Goal: Information Seeking & Learning: Learn about a topic

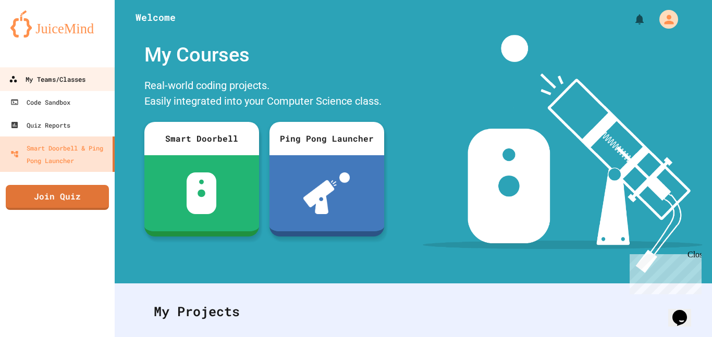
click at [57, 89] on link "My Teams/Classes" at bounding box center [57, 78] width 118 height 23
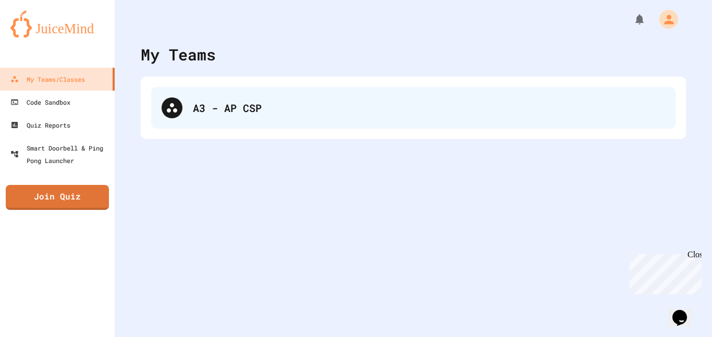
click at [322, 119] on div "A3 - AP CSP" at bounding box center [413, 108] width 525 height 42
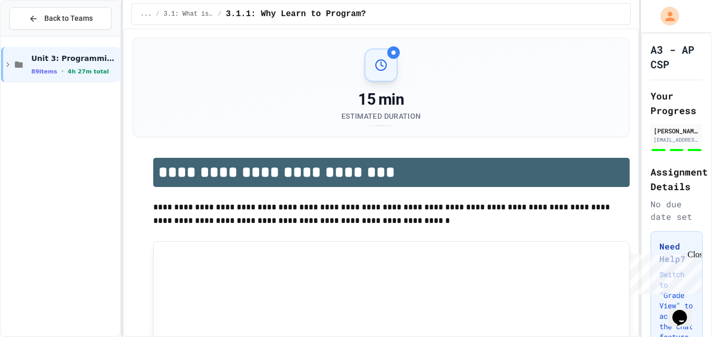
click at [115, 59] on span "Unit 3: Programming with Python" at bounding box center [74, 58] width 87 height 9
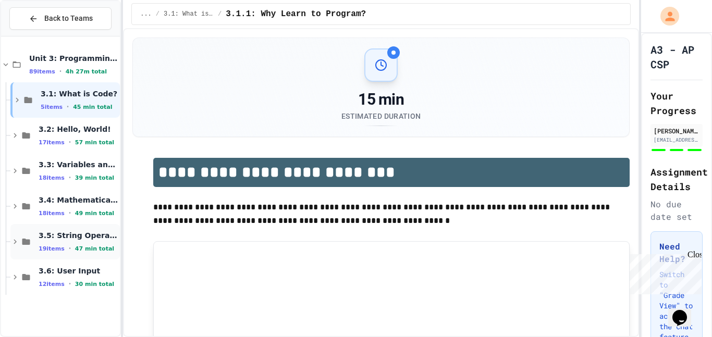
click at [91, 240] on span "3.5: String Operators" at bounding box center [78, 235] width 79 height 9
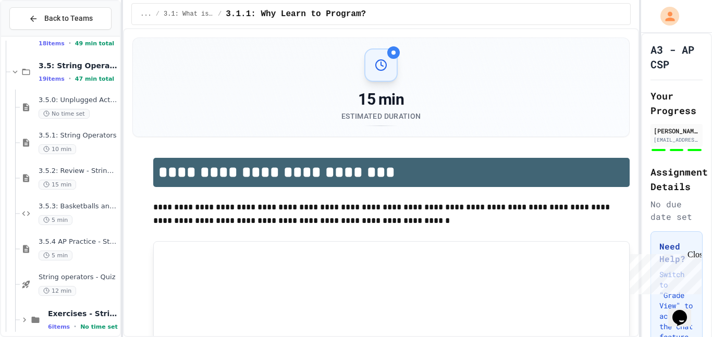
scroll to position [172, 0]
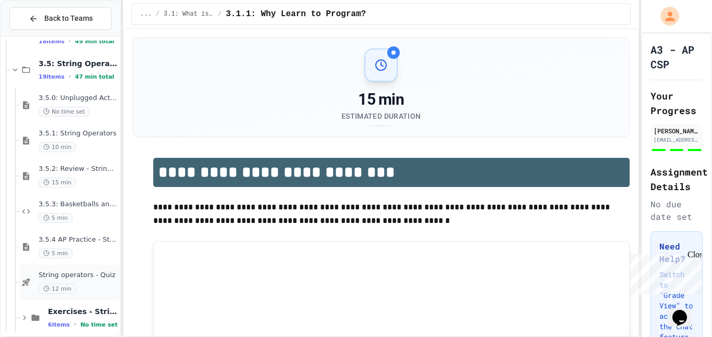
click at [96, 268] on div "String operators - Quiz 12 min" at bounding box center [70, 282] width 100 height 35
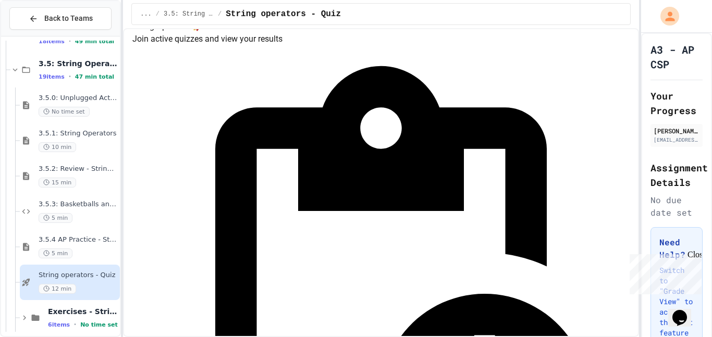
scroll to position [174, 0]
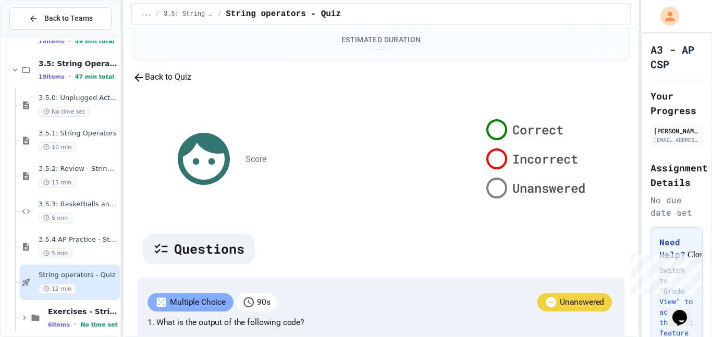
scroll to position [68, 0]
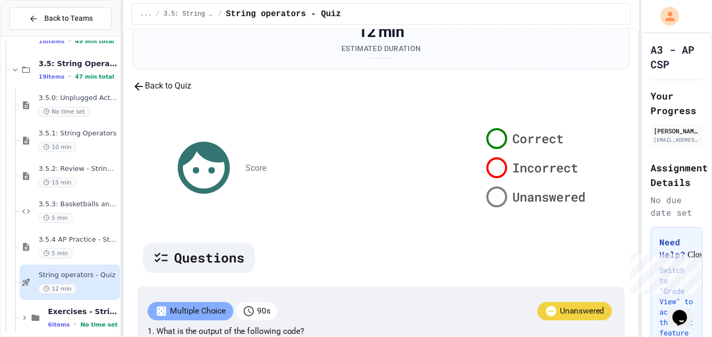
click at [180, 93] on button "Back to Quiz" at bounding box center [161, 86] width 59 height 13
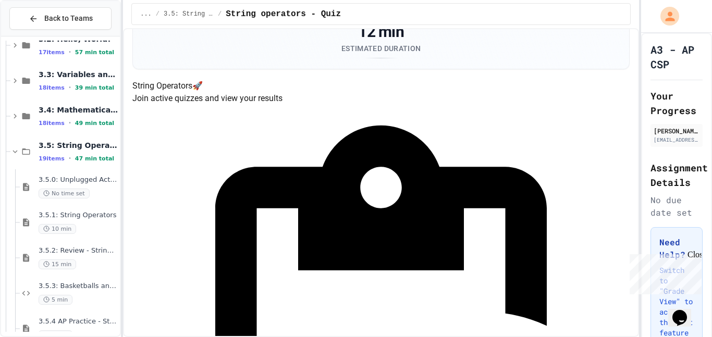
scroll to position [88, 0]
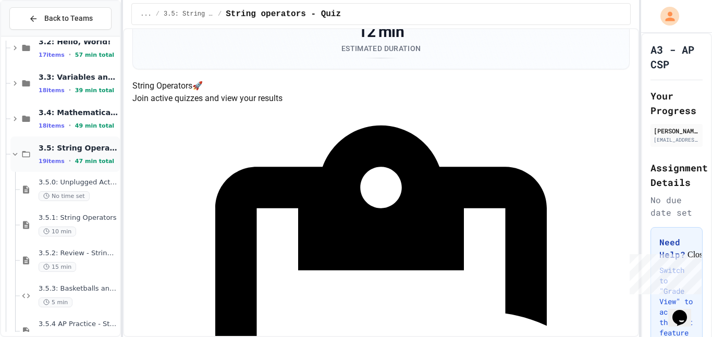
click at [62, 154] on div "3.5: String Operators 19 items • 47 min total" at bounding box center [78, 154] width 79 height 22
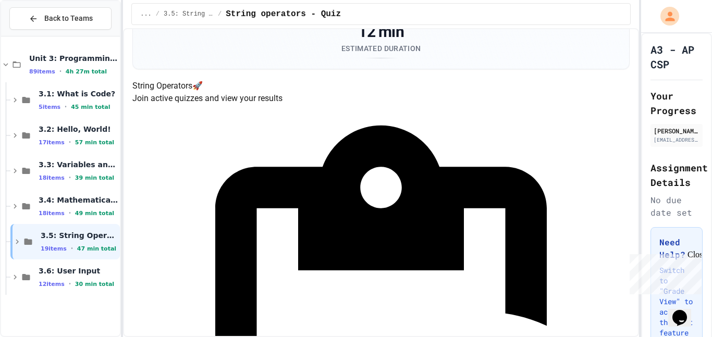
scroll to position [0, 0]
click at [73, 272] on span "3.6: User Input" at bounding box center [78, 271] width 79 height 9
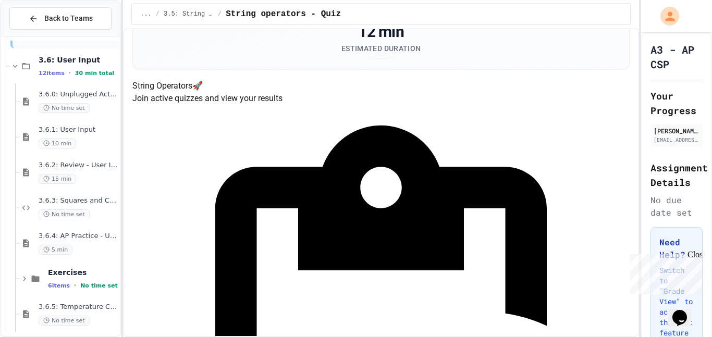
scroll to position [217, 0]
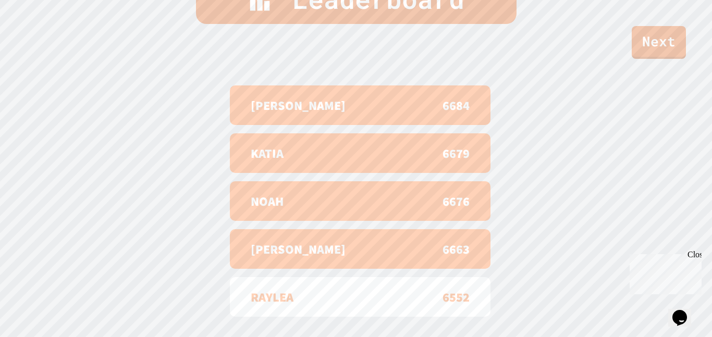
scroll to position [403, 0]
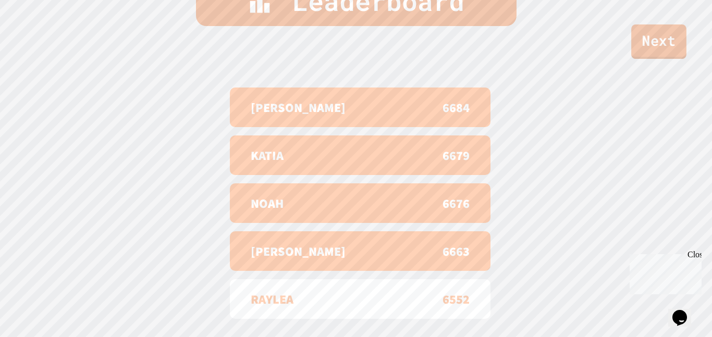
click at [673, 50] on link "Next" at bounding box center [659, 42] width 55 height 34
